Goal: Task Accomplishment & Management: Manage account settings

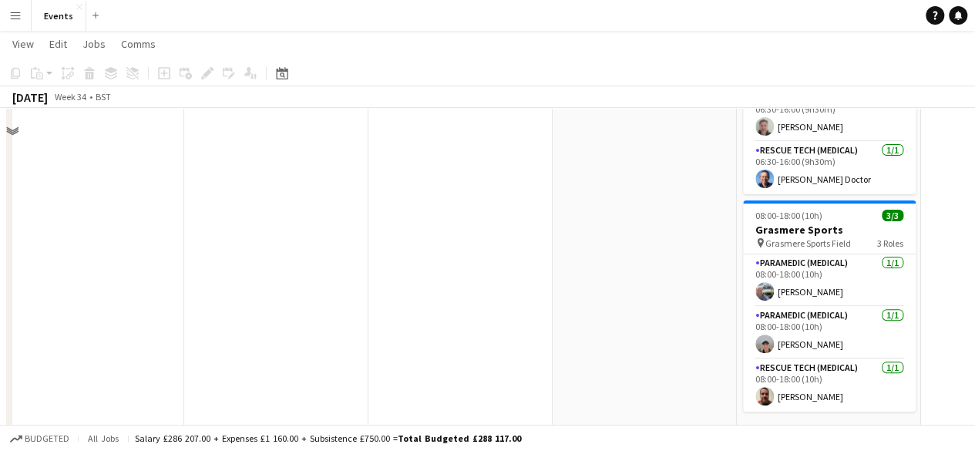
scroll to position [81, 0]
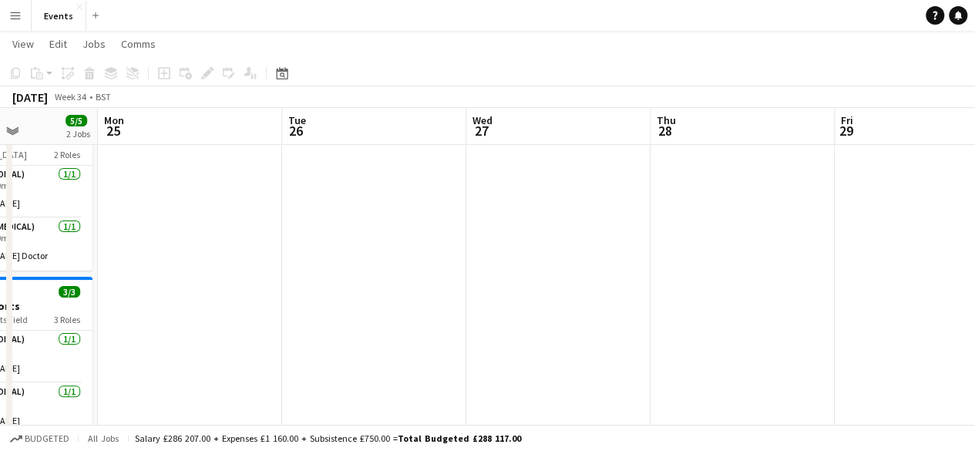
drag, startPoint x: 938, startPoint y: 260, endPoint x: 120, endPoint y: 183, distance: 821.9
click at [112, 183] on app-calendar-viewport "Fri 22 Sat 23 Sun 24 5/5 2 Jobs Mon 25 Tue 26 Wed 27 Thu 28 Fri 29 Sat 30 3/3 1…" at bounding box center [487, 250] width 975 height 542
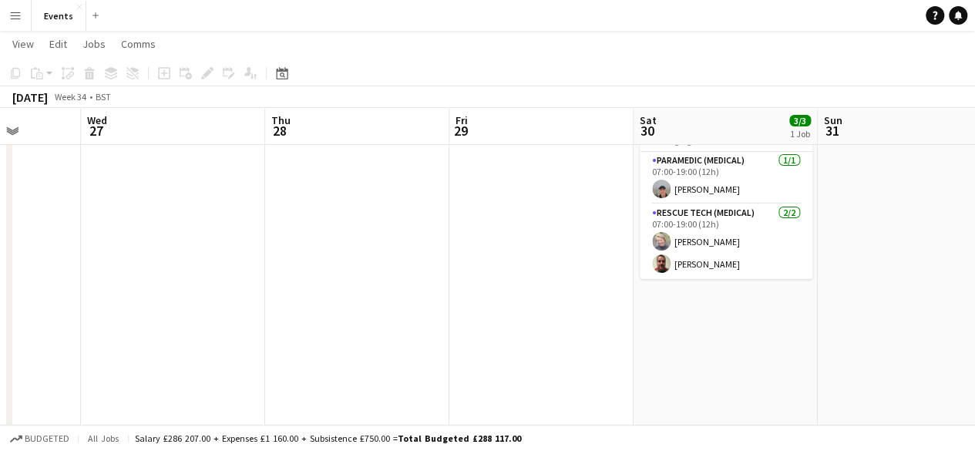
drag, startPoint x: 555, startPoint y: 227, endPoint x: 173, endPoint y: 212, distance: 382.5
click at [173, 212] on app-calendar-viewport "Sun 24 5/5 2 Jobs Mon 25 Tue 26 Wed 27 Thu 28 Fri 29 Sat 30 3/3 1 Job Sun 31 Mo…" at bounding box center [487, 250] width 975 height 542
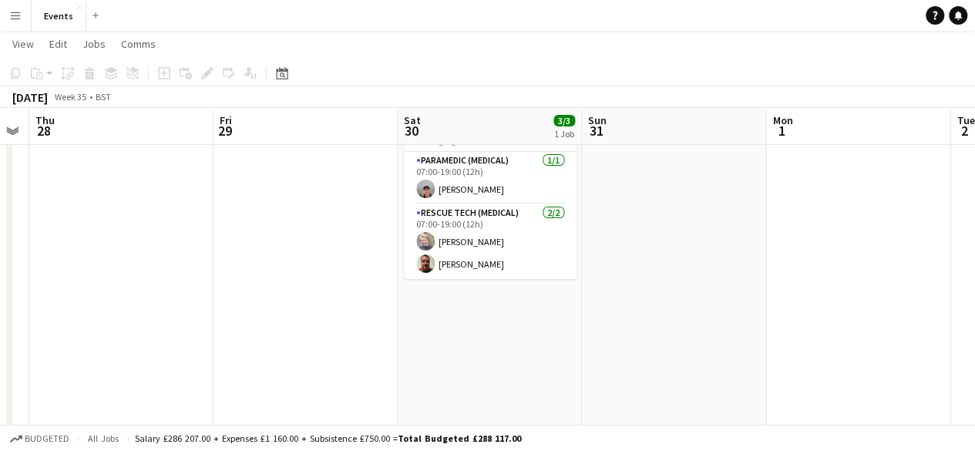
scroll to position [0, 709]
drag, startPoint x: 526, startPoint y: 238, endPoint x: 289, endPoint y: 226, distance: 237.6
click at [289, 226] on app-calendar-viewport "Sun 24 5/5 2 Jobs Mon 25 Tue 26 Wed 27 Thu 28 Fri 29 Sat 30 3/3 1 Job Sun 31 Mo…" at bounding box center [487, 250] width 975 height 542
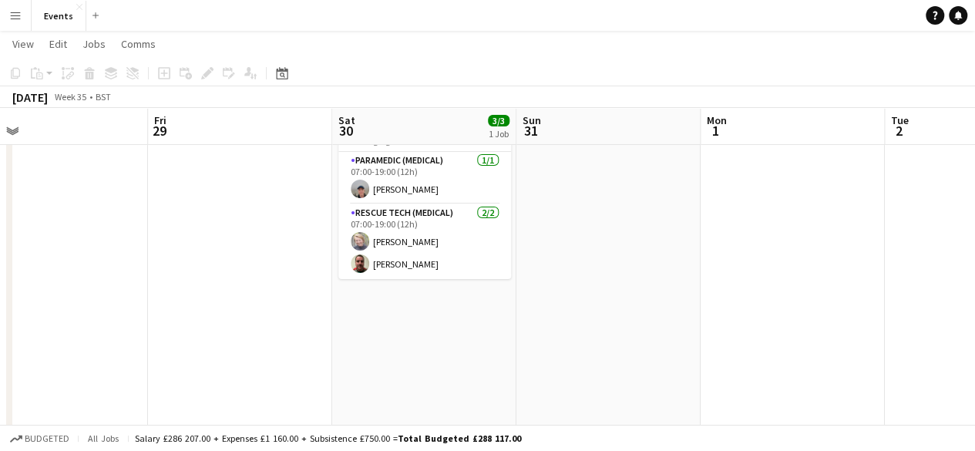
scroll to position [0, 407]
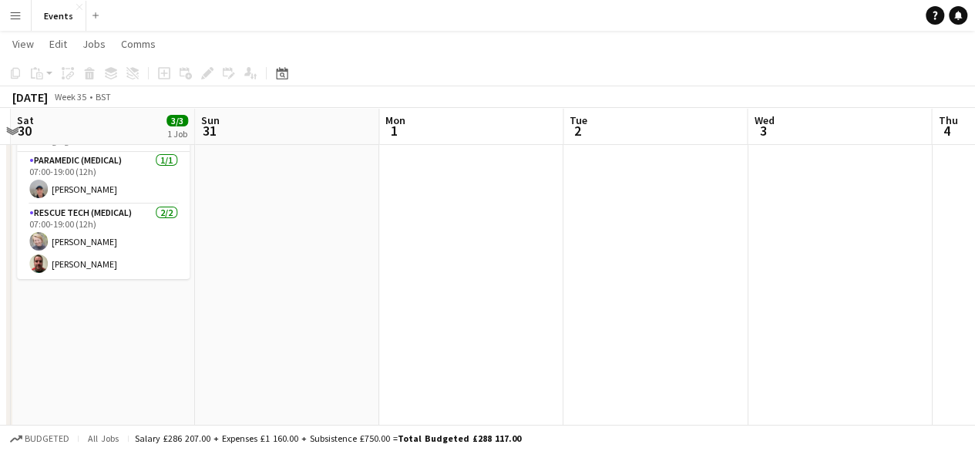
drag, startPoint x: 706, startPoint y: 217, endPoint x: 321, endPoint y: 204, distance: 385.5
click at [321, 204] on app-calendar-viewport "Tue 26 Wed 27 Thu 28 Fri 29 Sat 30 3/3 1 Job Sun 31 Mon 1 Tue 2 Wed 3 Thu 4 Fri…" at bounding box center [487, 250] width 975 height 542
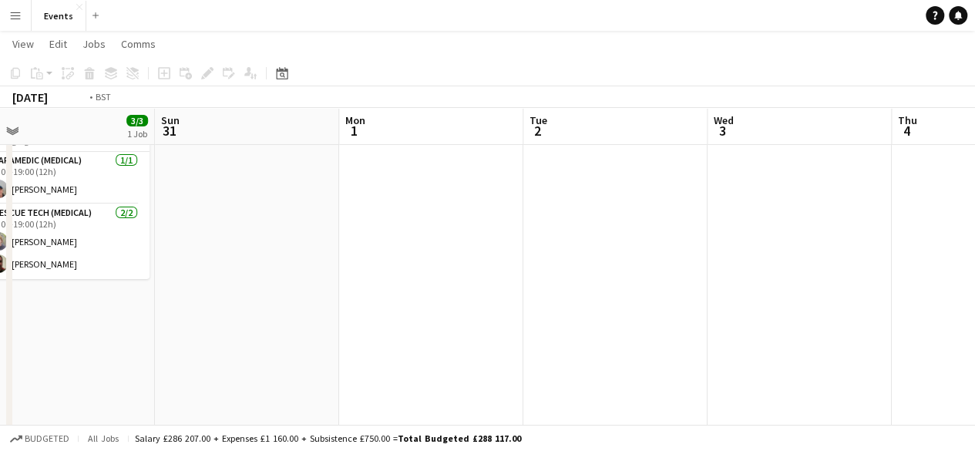
drag, startPoint x: 710, startPoint y: 232, endPoint x: 302, endPoint y: 221, distance: 408.5
click at [302, 221] on app-calendar-viewport "Thu 28 Fri 29 Sat 30 3/3 1 Job Sun 31 Mon 1 Tue 2 Wed 3 Thu 4 Fri 5 Sat 6 Sun 7…" at bounding box center [487, 250] width 975 height 542
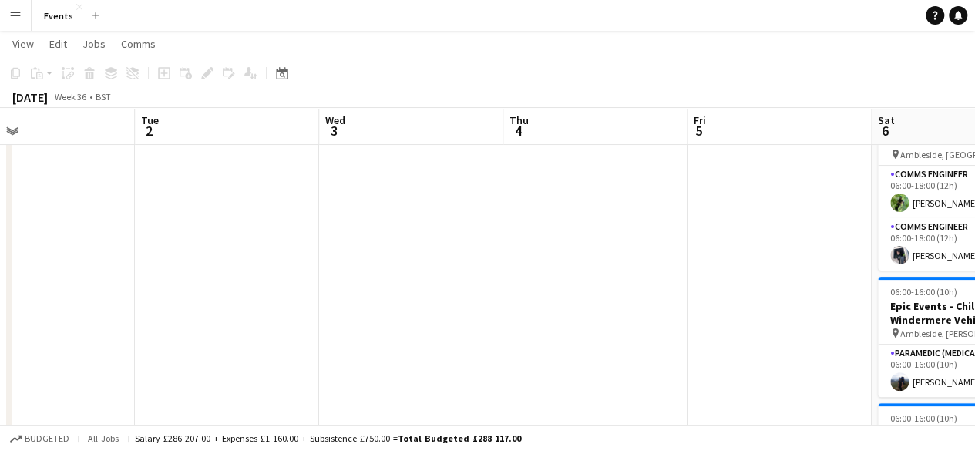
drag, startPoint x: 678, startPoint y: 227, endPoint x: 288, endPoint y: 237, distance: 390.0
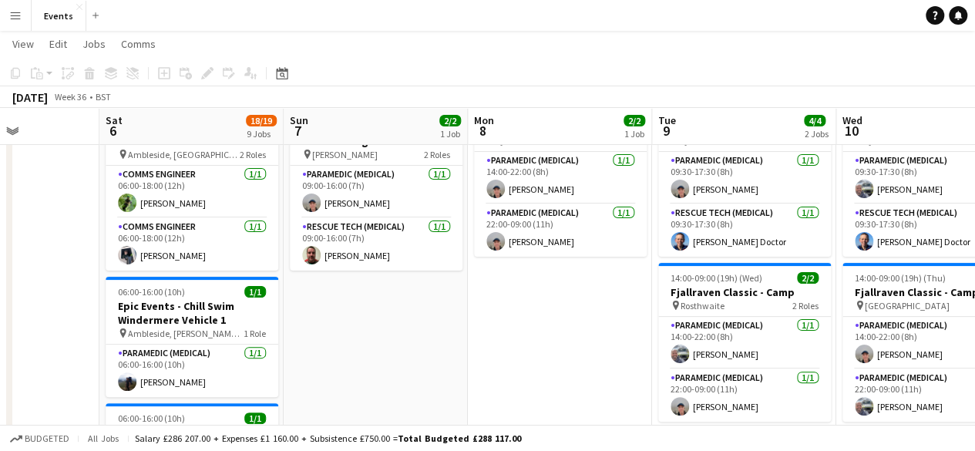
drag, startPoint x: 707, startPoint y: 269, endPoint x: 344, endPoint y: 247, distance: 364.3
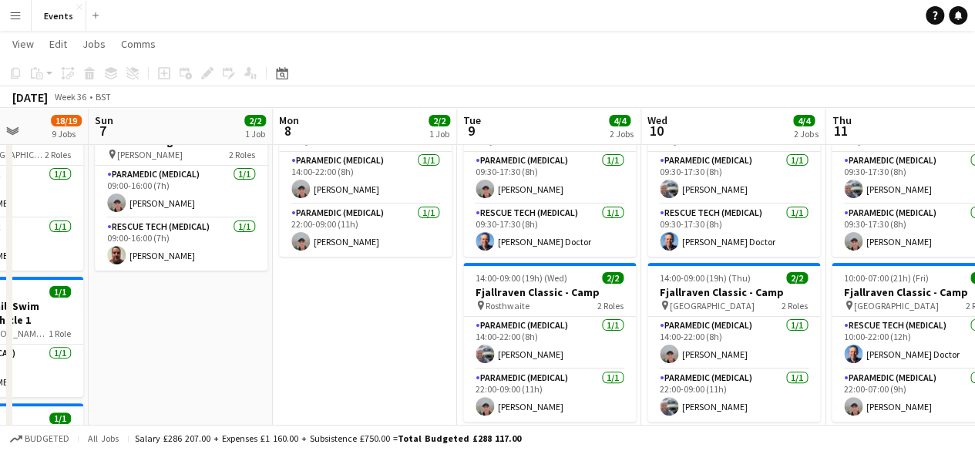
scroll to position [0, 720]
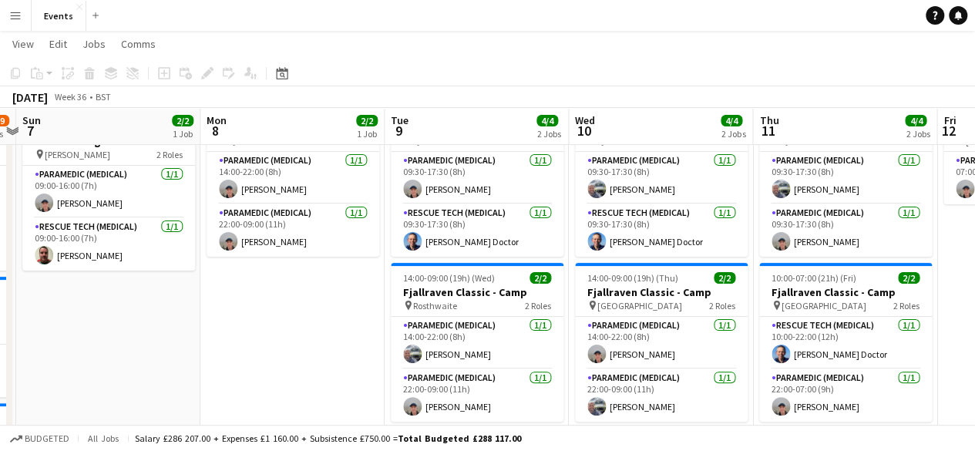
drag, startPoint x: 546, startPoint y: 267, endPoint x: 315, endPoint y: 259, distance: 231.3
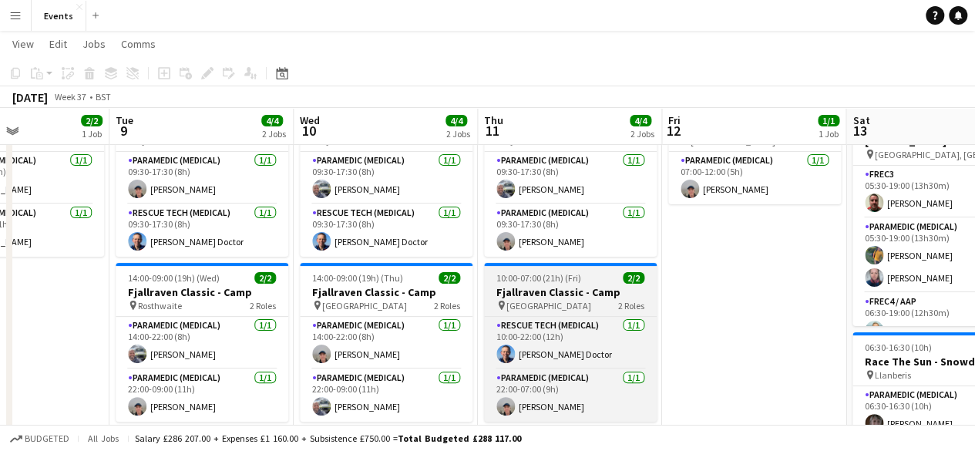
drag, startPoint x: 838, startPoint y: 314, endPoint x: 561, endPoint y: 297, distance: 277.1
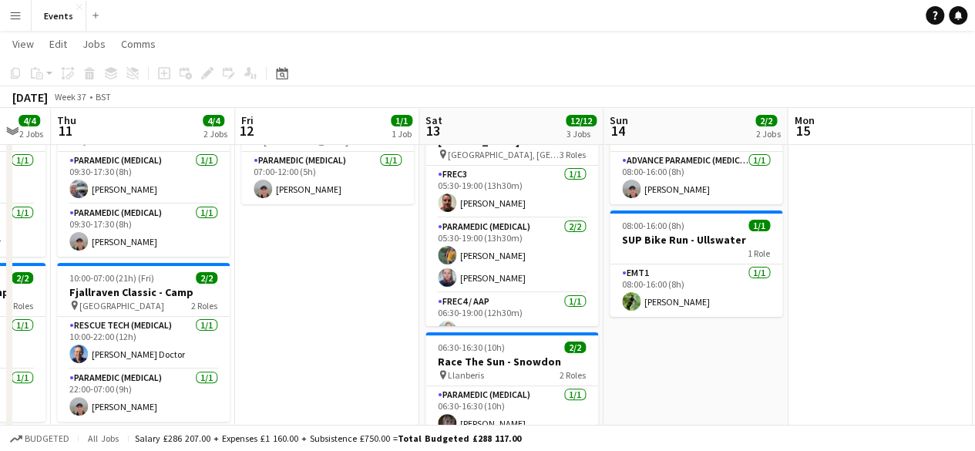
scroll to position [0, 689]
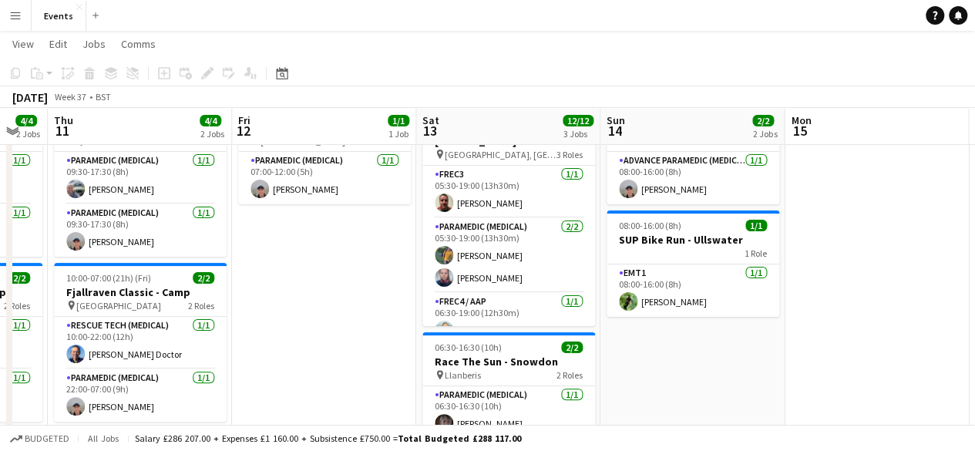
drag, startPoint x: 749, startPoint y: 307, endPoint x: 321, endPoint y: 288, distance: 428.8
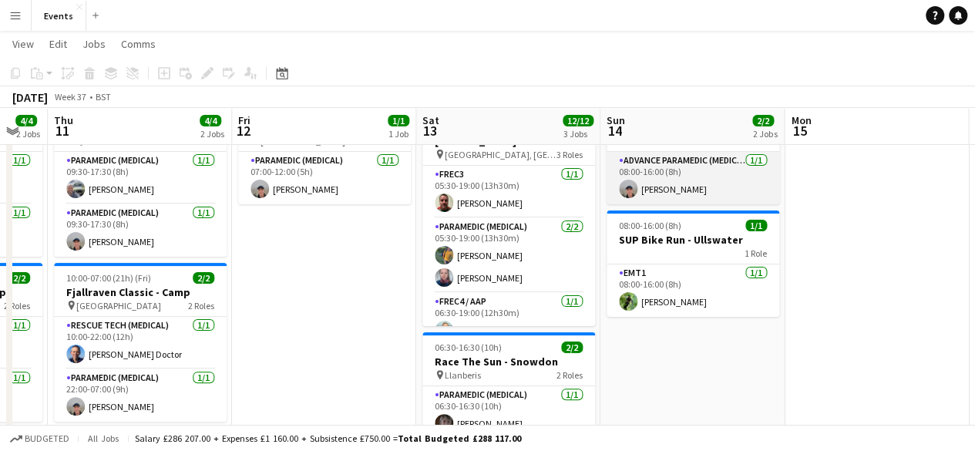
click at [714, 165] on app-card-role "Advance Paramedic (Medical) [DATE] 08:00-16:00 (8h) [PERSON_NAME]" at bounding box center [692, 178] width 173 height 52
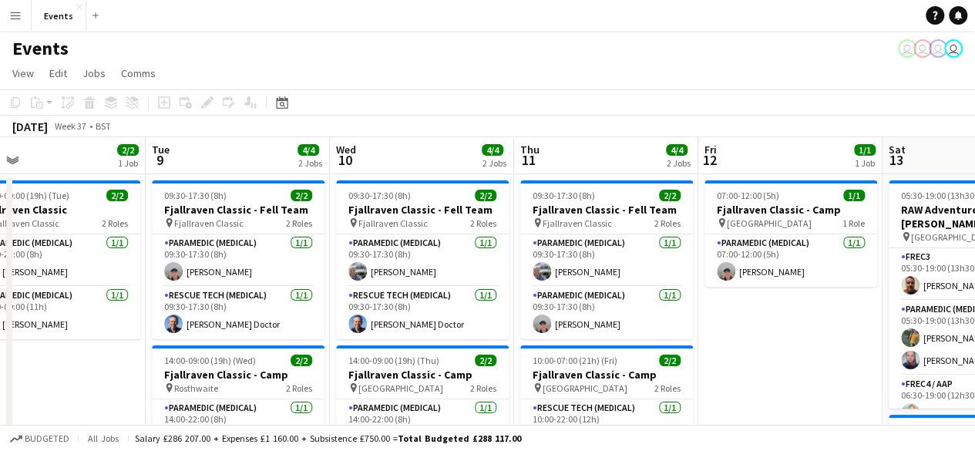
scroll to position [0, 405]
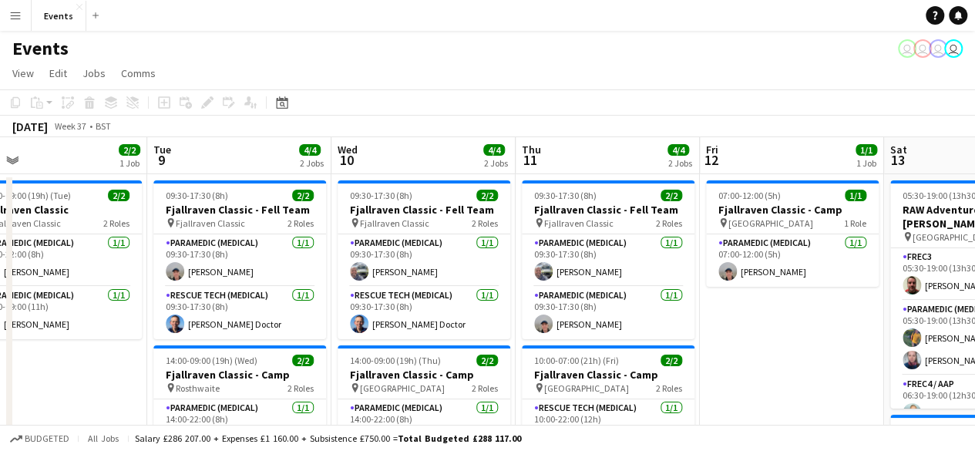
drag, startPoint x: 316, startPoint y: 334, endPoint x: 784, endPoint y: 320, distance: 468.7
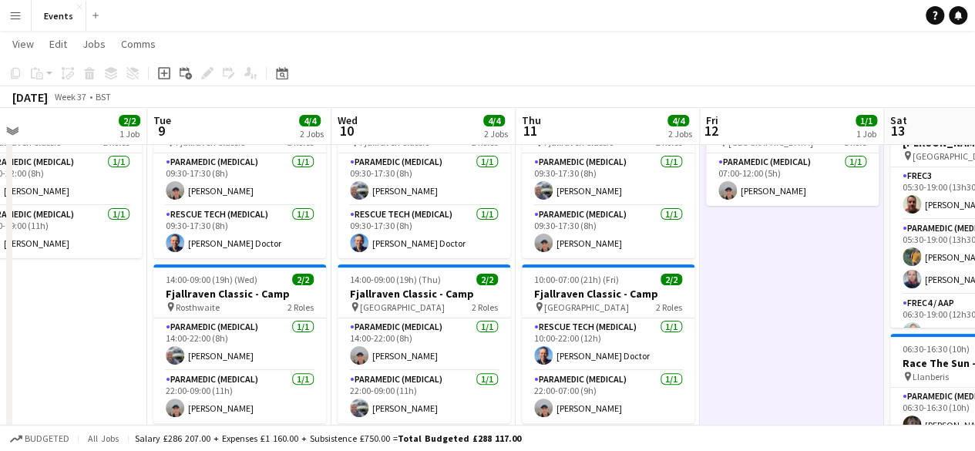
scroll to position [0, 0]
